Goal: Information Seeking & Learning: Learn about a topic

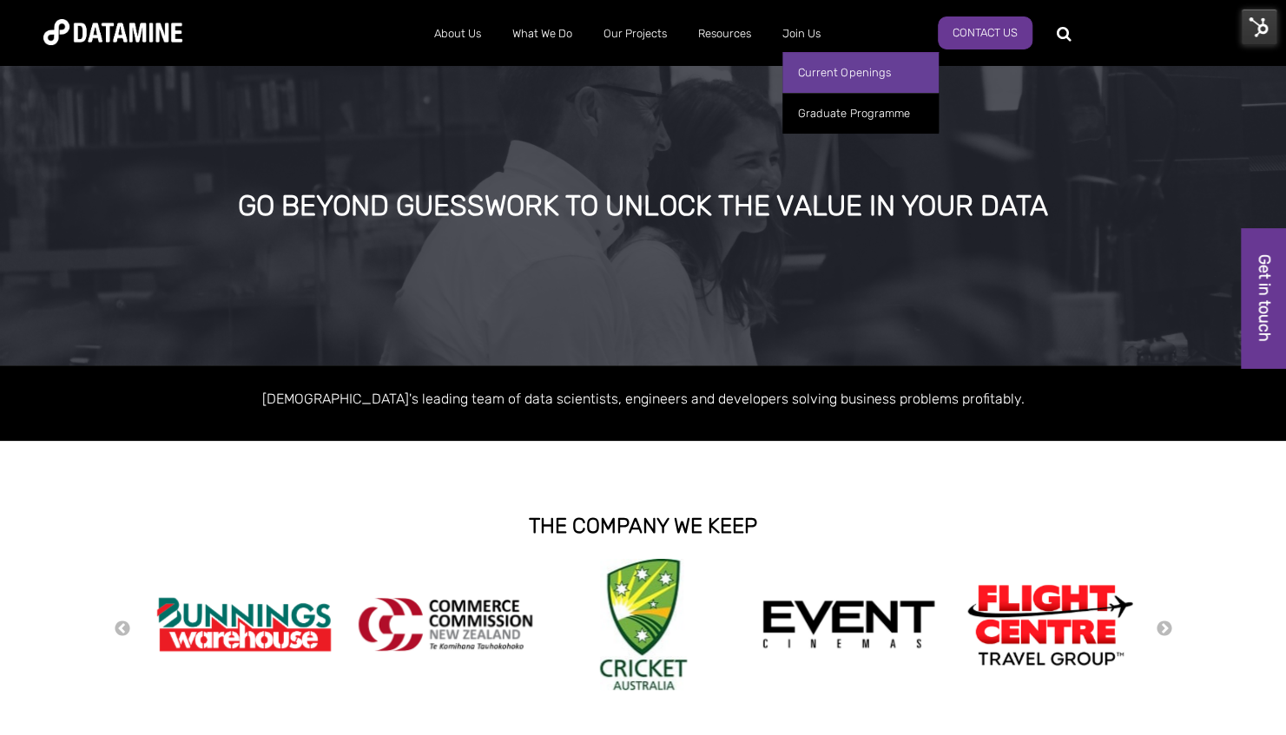
click at [826, 69] on link "Current Openings" at bounding box center [860, 72] width 156 height 41
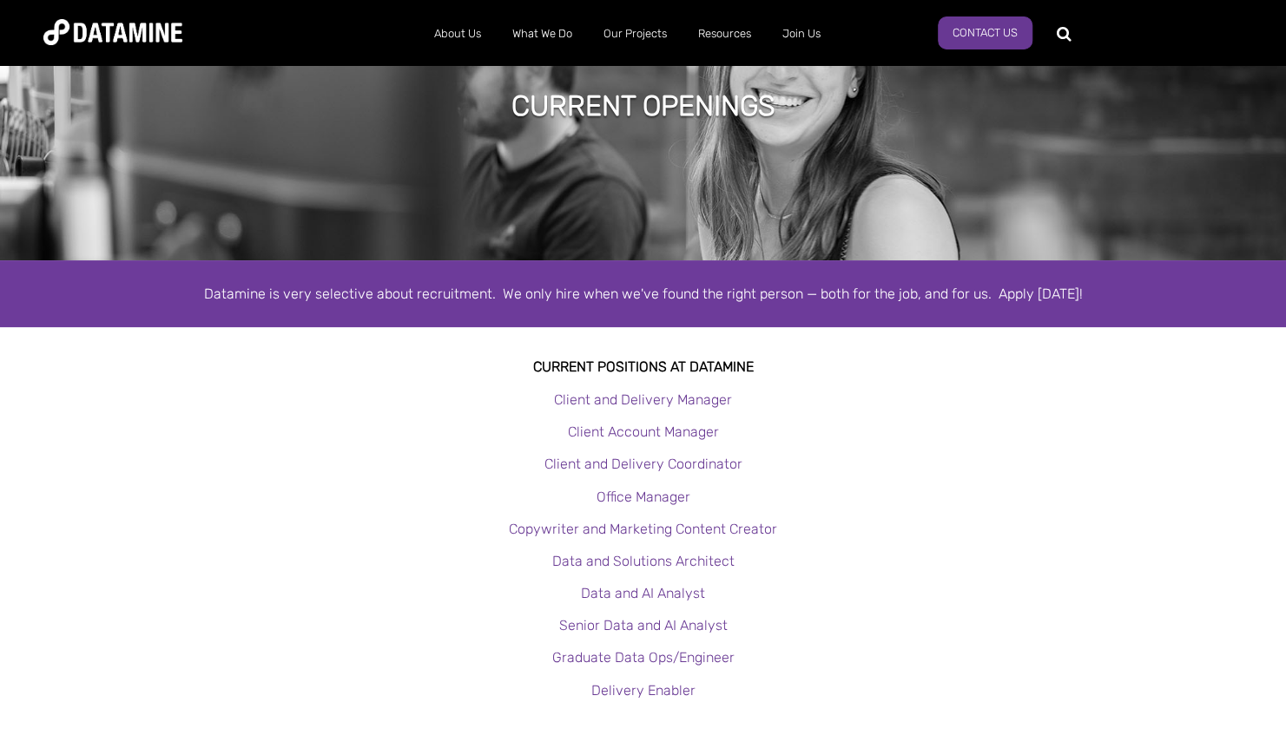
scroll to position [107, 0]
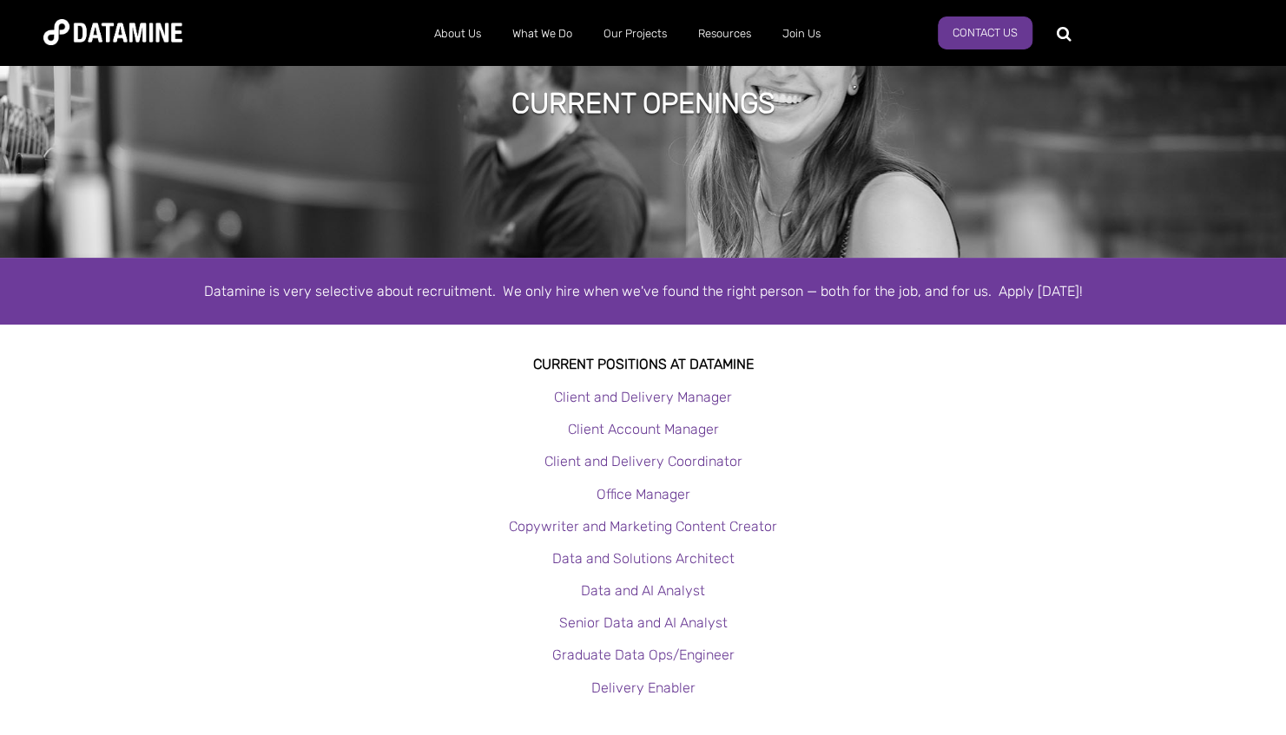
click at [988, 484] on p "Office Manager" at bounding box center [643, 494] width 1286 height 23
click at [929, 399] on p "Client and Delivery Manager" at bounding box center [643, 396] width 1286 height 23
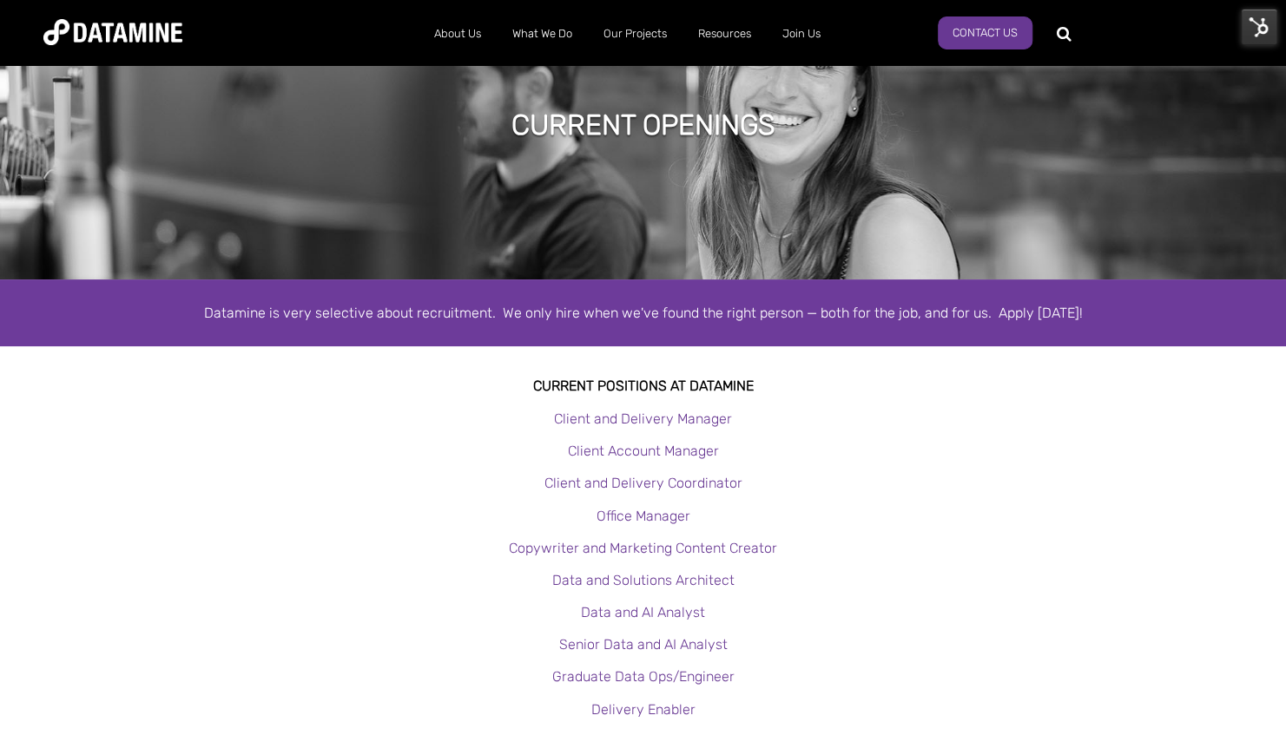
scroll to position [89, 0]
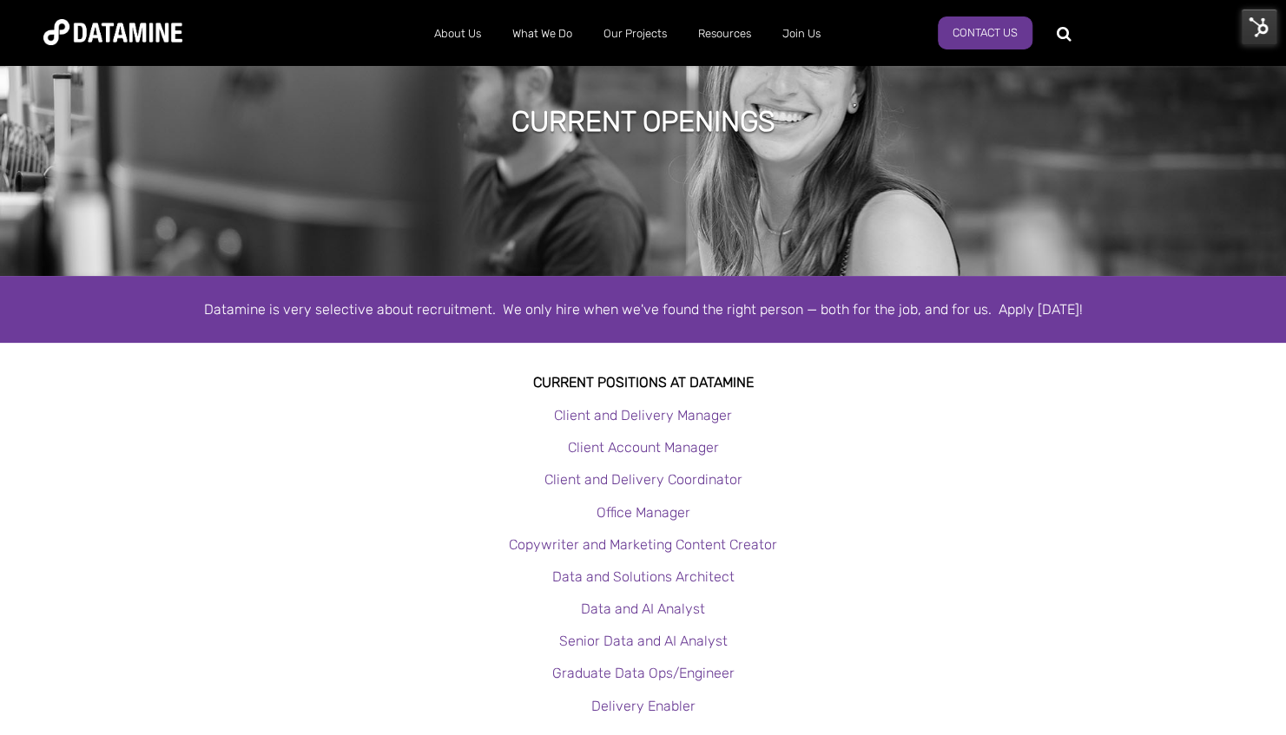
click at [1017, 602] on p "Data and AI Analyst" at bounding box center [643, 608] width 1286 height 23
drag, startPoint x: 1017, startPoint y: 602, endPoint x: 949, endPoint y: 472, distance: 147.2
click at [949, 472] on p "Client and Delivery Coordinator" at bounding box center [643, 479] width 1286 height 23
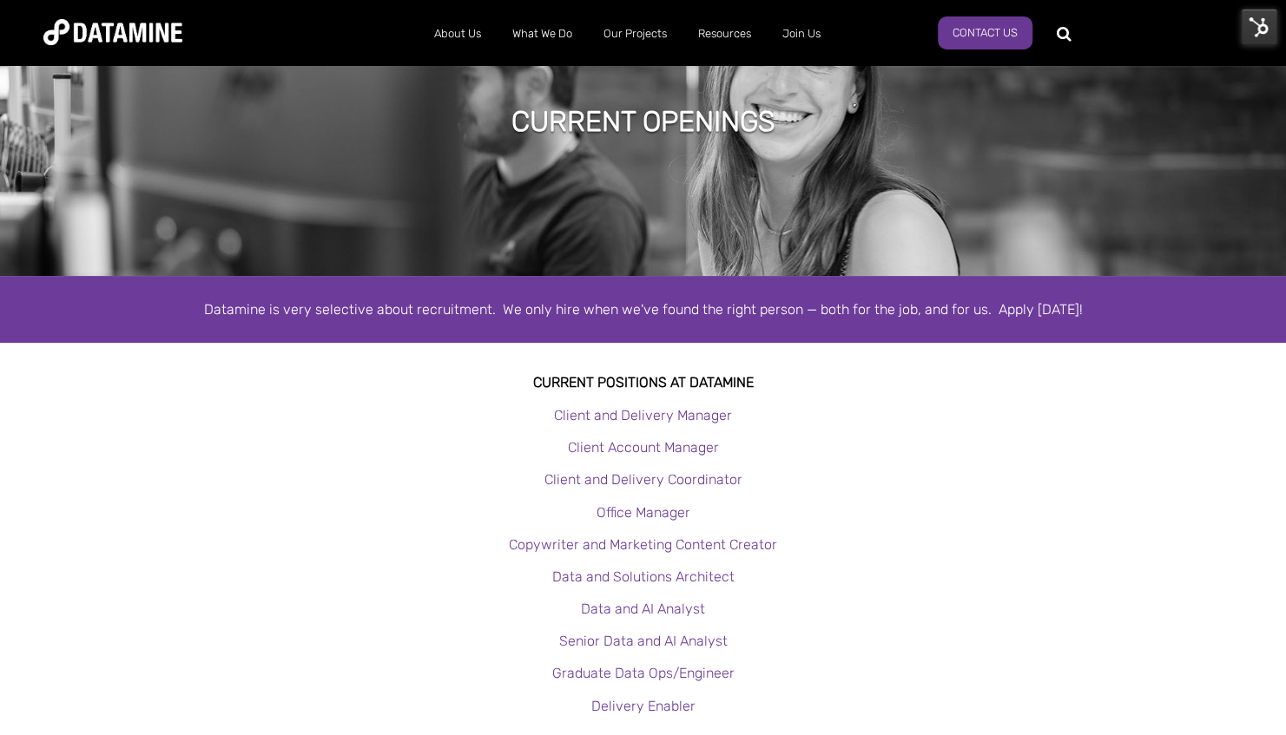
click at [949, 472] on p "Client and Delivery Coordinator" at bounding box center [643, 479] width 1286 height 23
drag, startPoint x: 949, startPoint y: 472, endPoint x: 927, endPoint y: 554, distance: 84.4
click at [927, 554] on p "Copywriter and Marketing Content Creator" at bounding box center [643, 544] width 1286 height 23
